Goal: Information Seeking & Learning: Learn about a topic

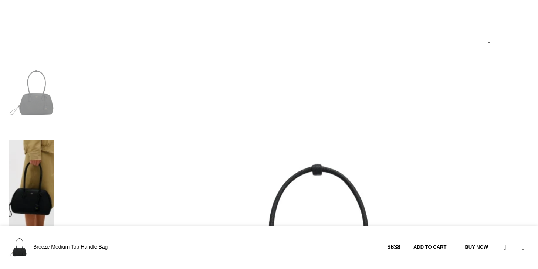
scroll to position [351, 0]
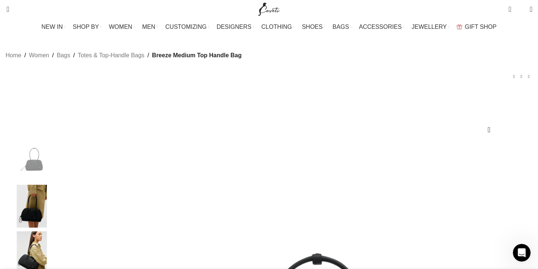
scroll to position [0, 311]
click at [54, 167] on img "1 / 6" at bounding box center [31, 159] width 45 height 43
click at [54, 177] on img "1 / 6" at bounding box center [31, 159] width 45 height 43
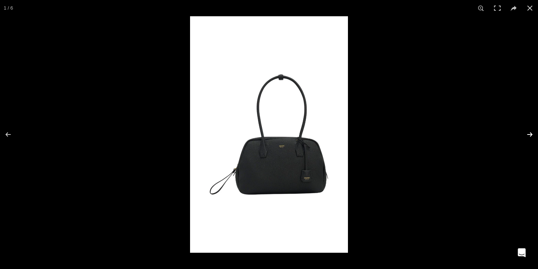
click at [532, 135] on button at bounding box center [525, 134] width 26 height 37
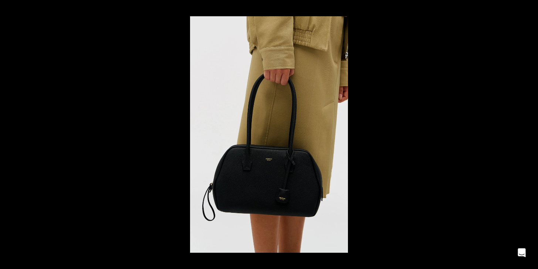
click at [532, 135] on button at bounding box center [525, 134] width 26 height 37
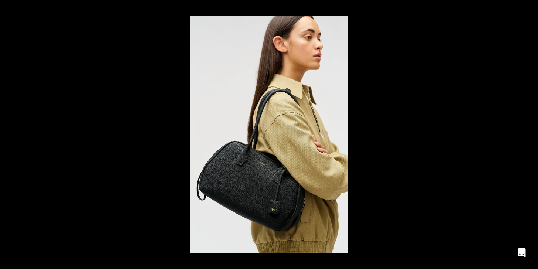
scroll to position [0, 389]
click at [532, 135] on button at bounding box center [525, 134] width 26 height 37
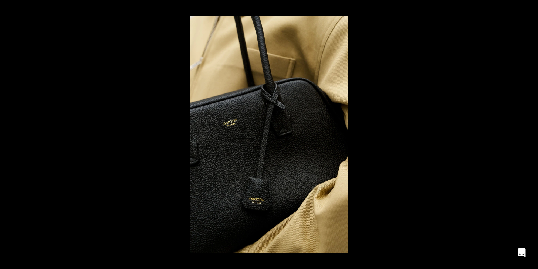
click at [532, 135] on button at bounding box center [525, 134] width 26 height 37
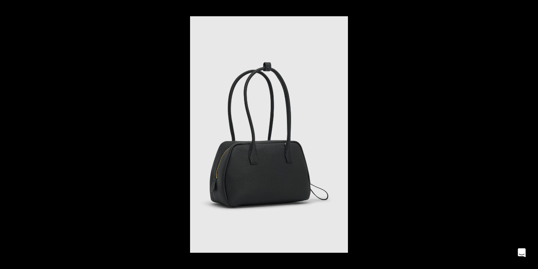
click at [532, 135] on button at bounding box center [525, 134] width 26 height 37
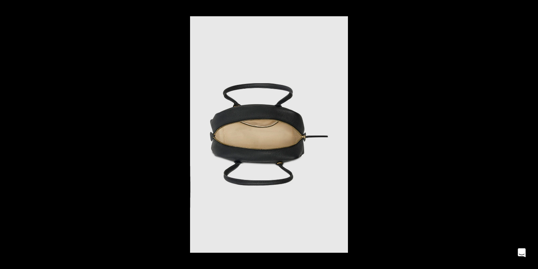
click at [532, 135] on button at bounding box center [525, 134] width 26 height 37
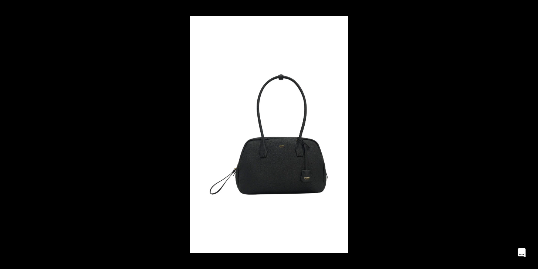
click at [532, 135] on button at bounding box center [525, 134] width 26 height 37
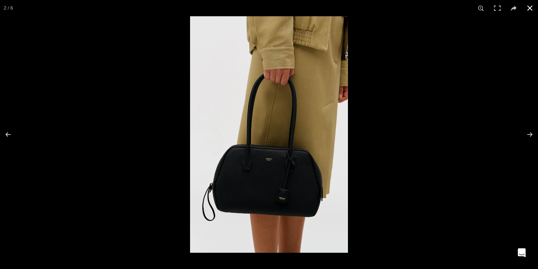
scroll to position [0, 467]
